Goal: Task Accomplishment & Management: Manage account settings

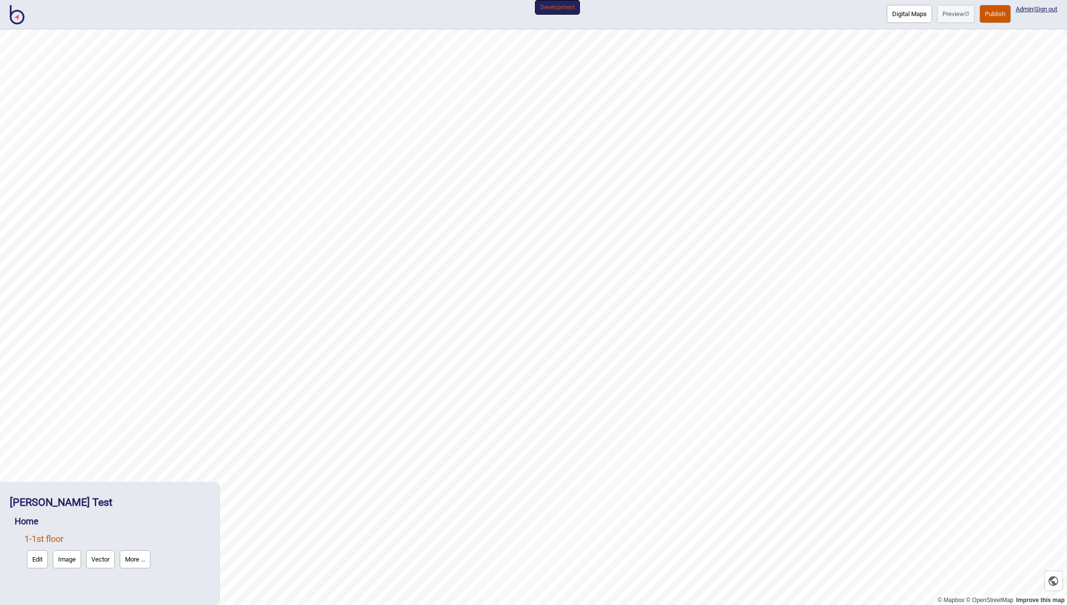
click at [39, 562] on button "Edit" at bounding box center [37, 559] width 21 height 18
click at [138, 561] on button "More ..." at bounding box center [135, 559] width 31 height 18
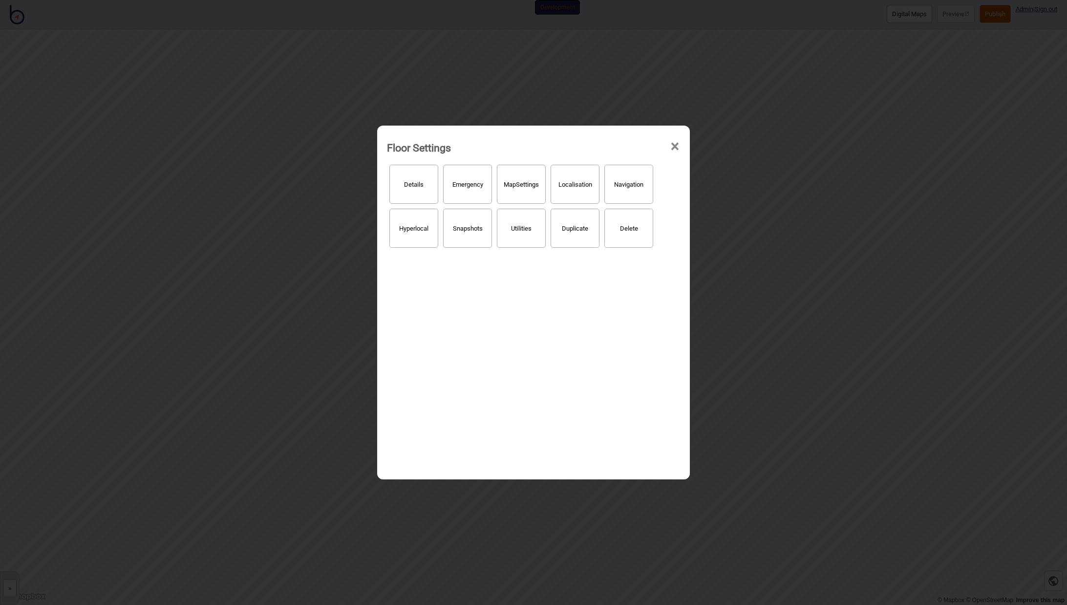
click at [414, 233] on button "Hyperlocal" at bounding box center [413, 228] width 49 height 39
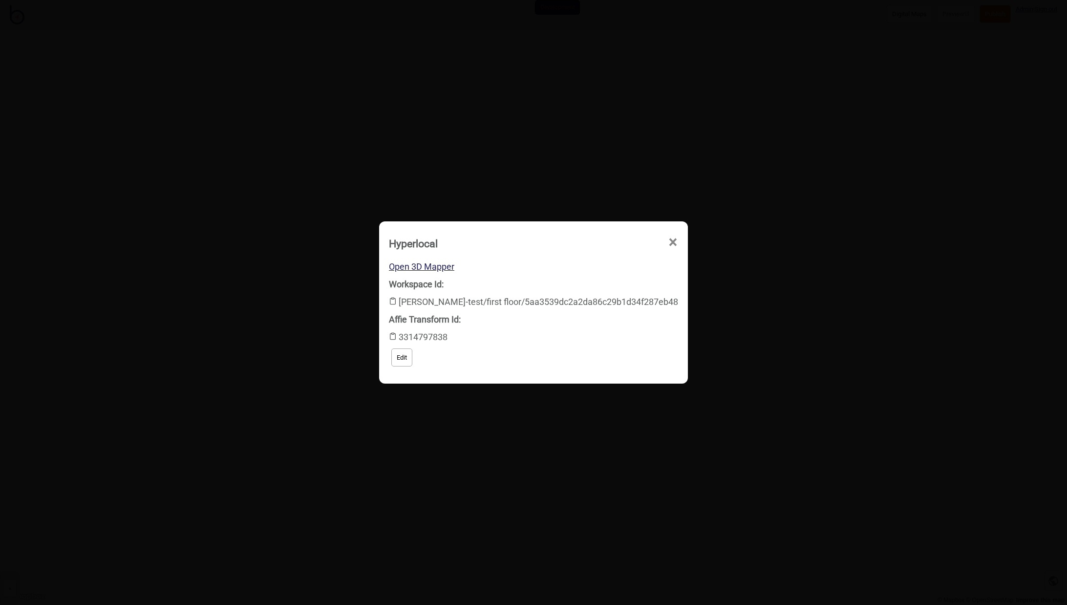
click at [412, 360] on button "Edit" at bounding box center [401, 357] width 21 height 18
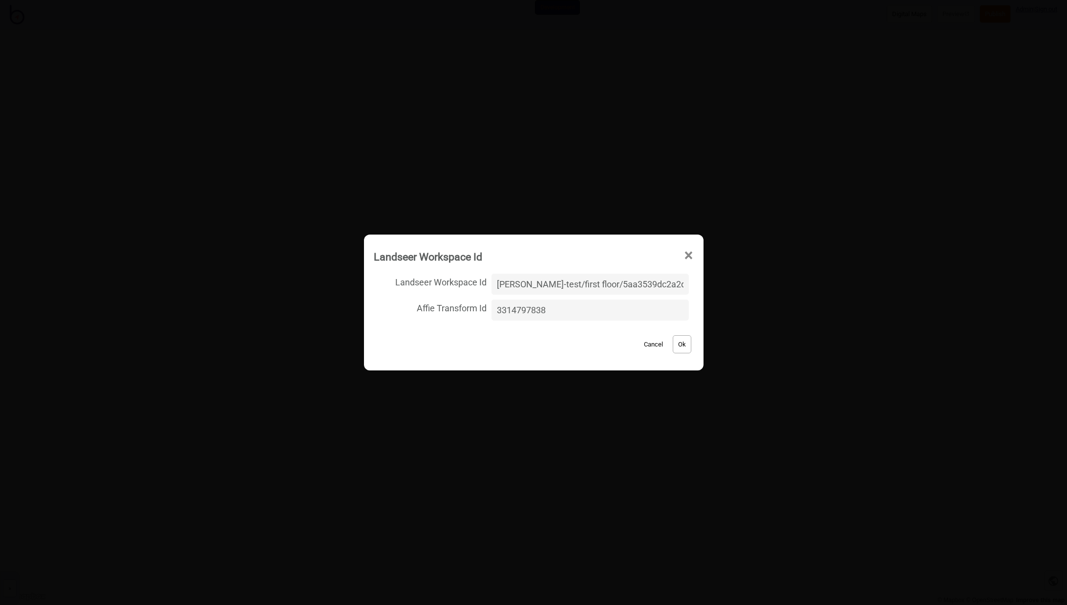
scroll to position [0, 63]
